Goal: Check status: Check status

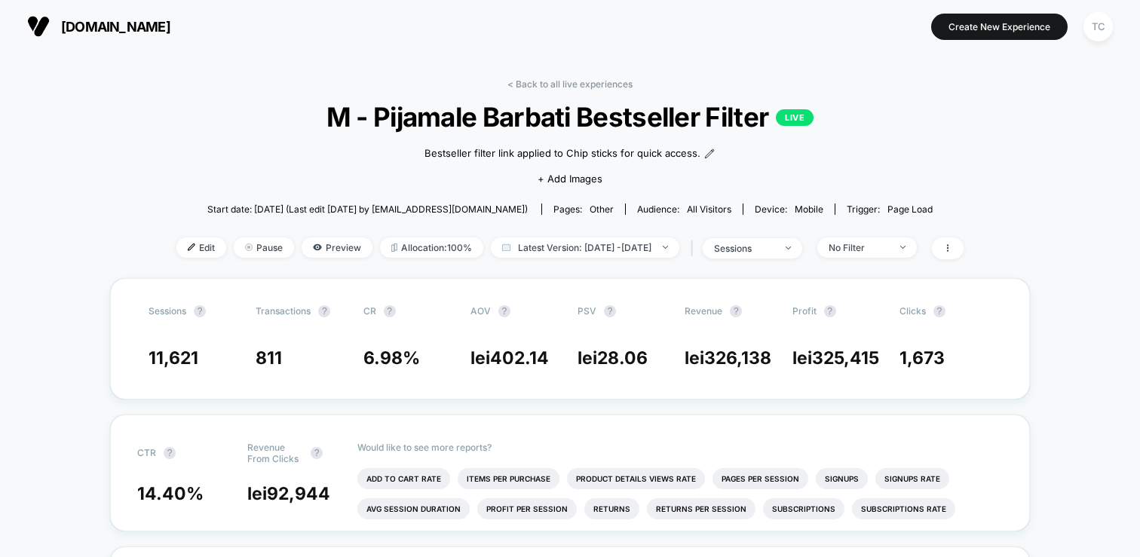
click at [109, 26] on span "[DOMAIN_NAME]" at bounding box center [115, 27] width 109 height 16
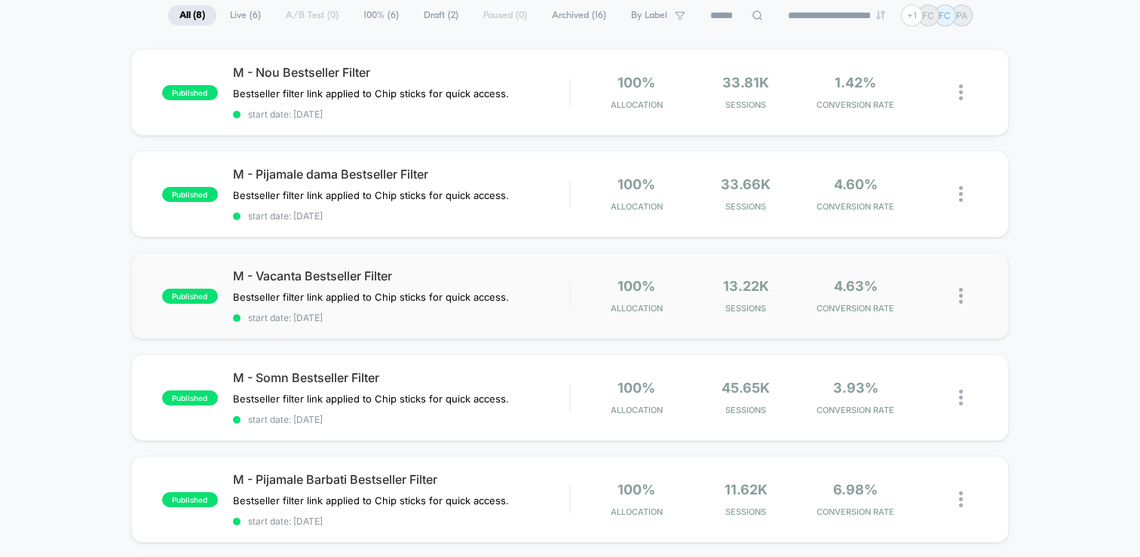
scroll to position [94, 0]
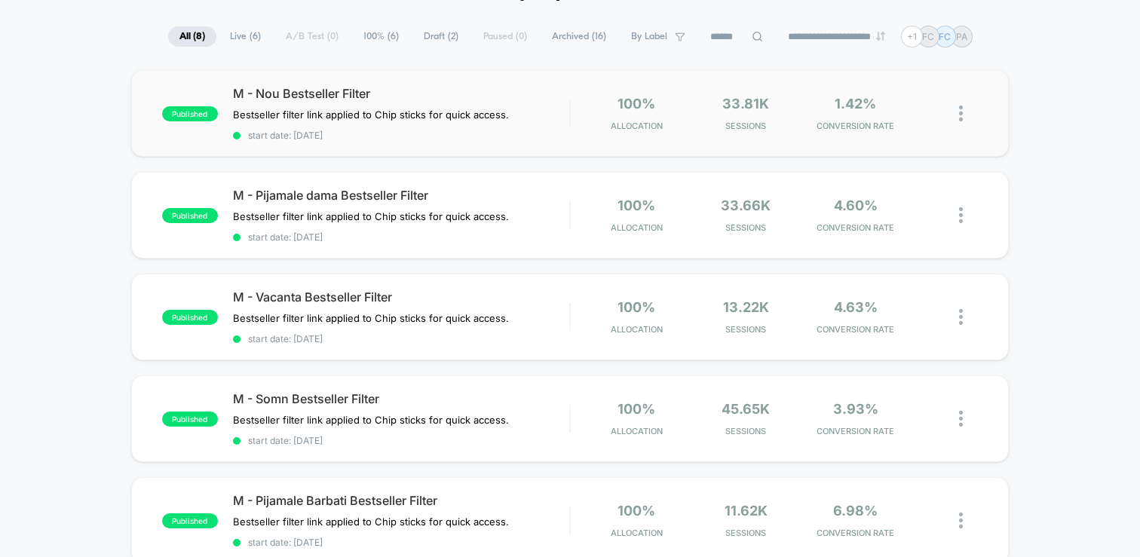
click at [560, 142] on div "published M - Nou Bestseller Filter Bestseller filter link applied to Chip stic…" at bounding box center [570, 113] width 878 height 87
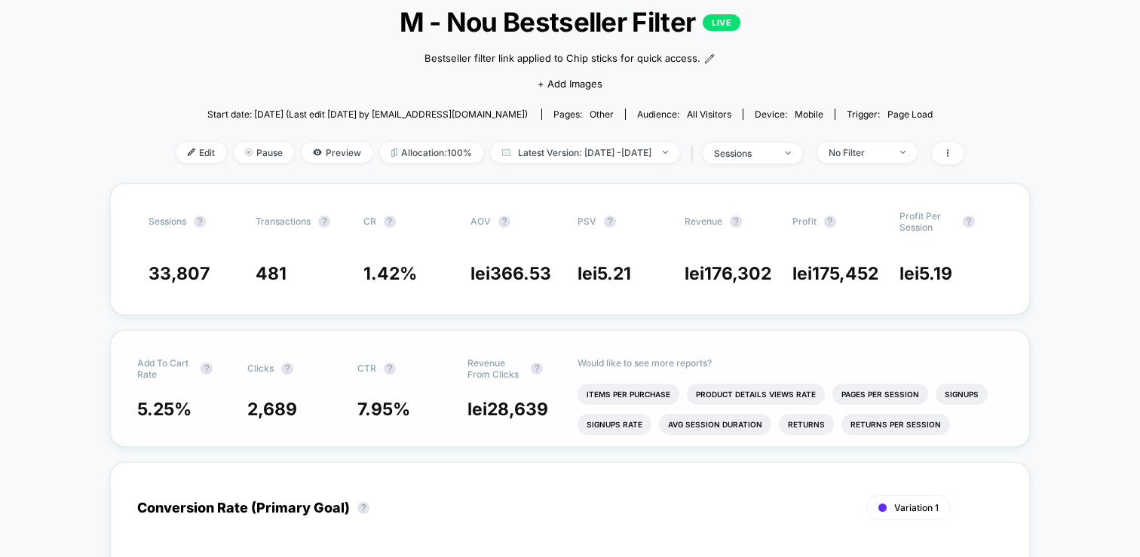
scroll to position [11, 0]
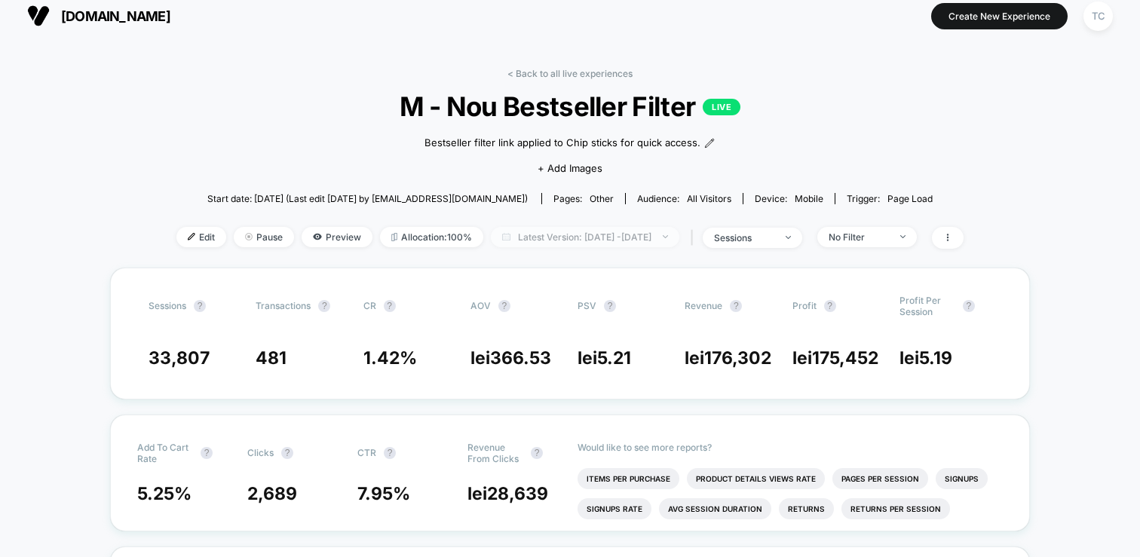
click at [535, 236] on span "Latest Version: [DATE] - [DATE]" at bounding box center [585, 237] width 188 height 20
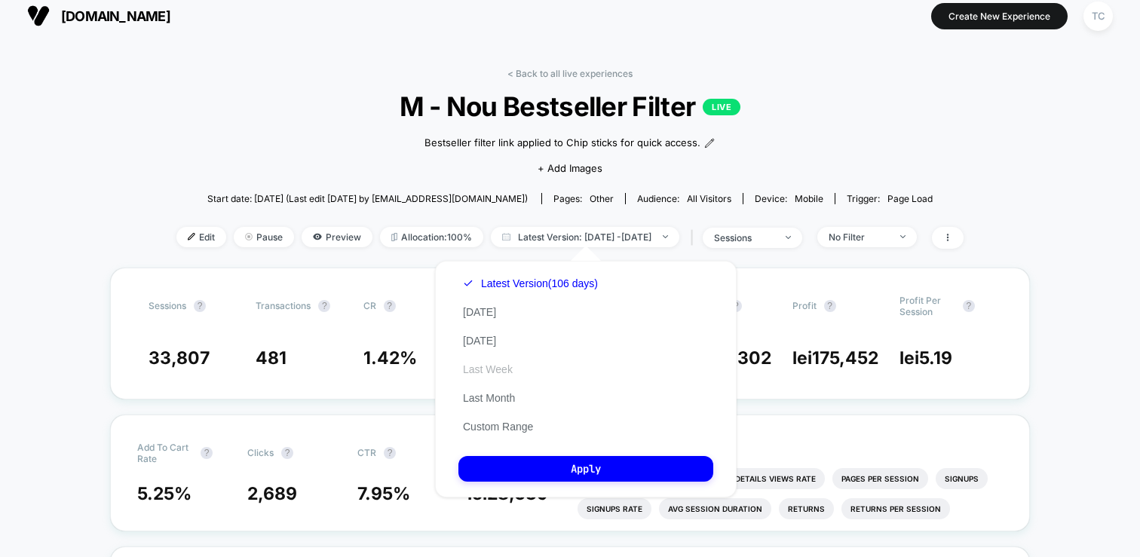
click at [509, 363] on button "Last Week" at bounding box center [487, 370] width 59 height 14
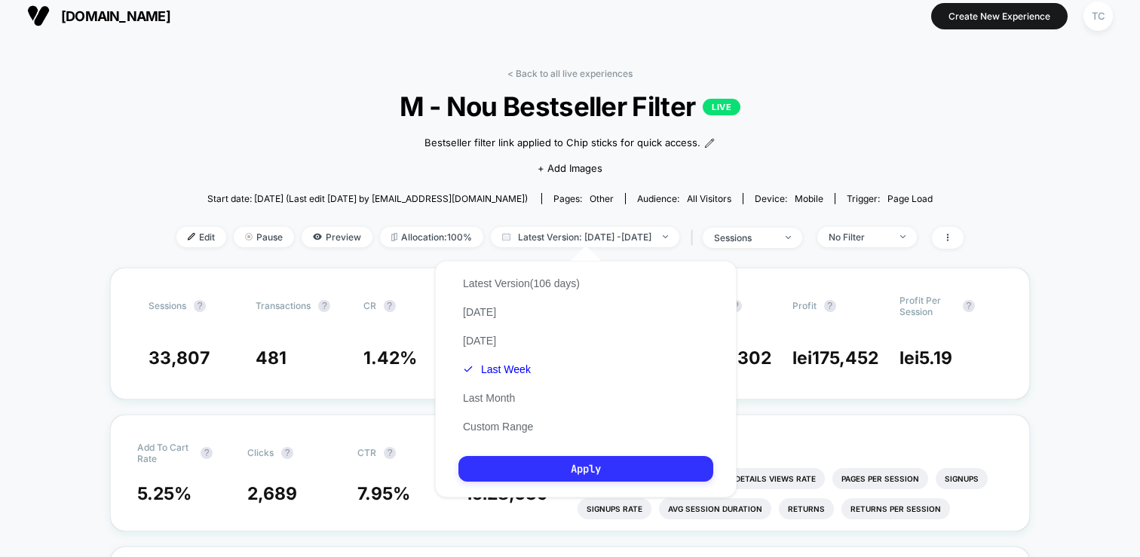
click at [545, 475] on button "Apply" at bounding box center [585, 469] width 255 height 26
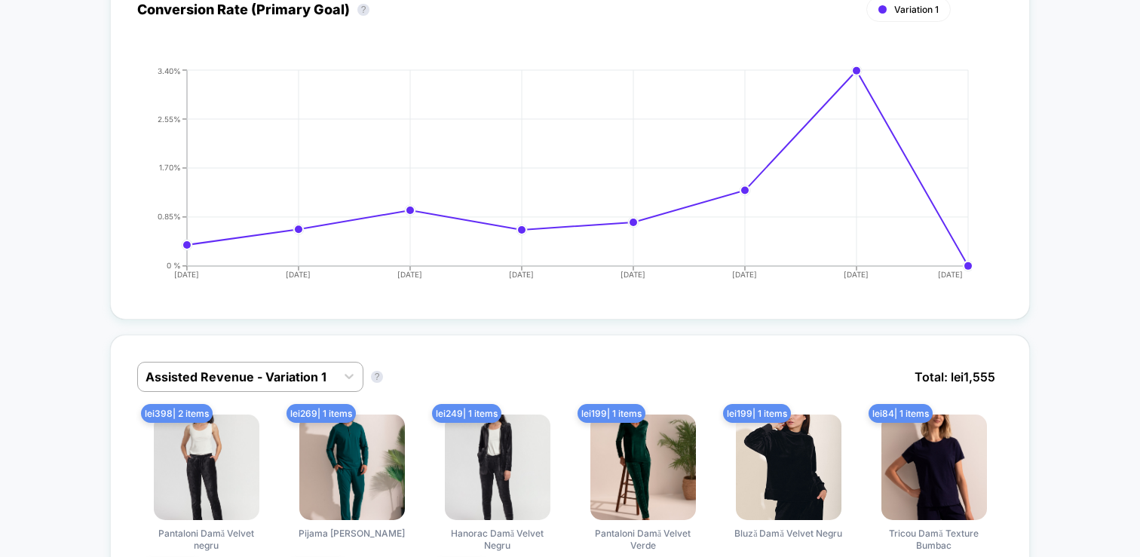
scroll to position [589, 0]
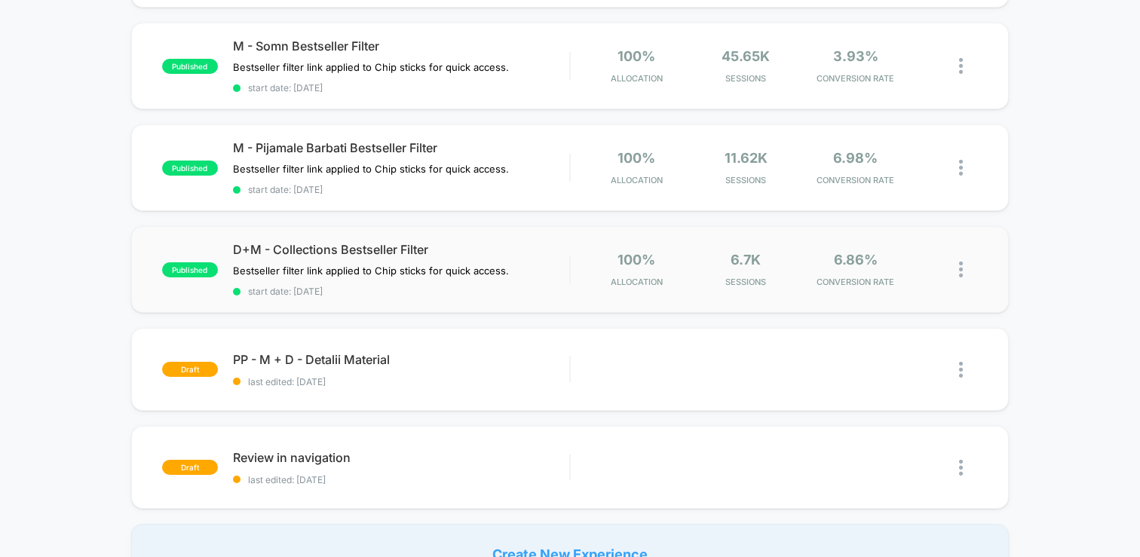
scroll to position [448, 0]
